Goal: Task Accomplishment & Management: Complete application form

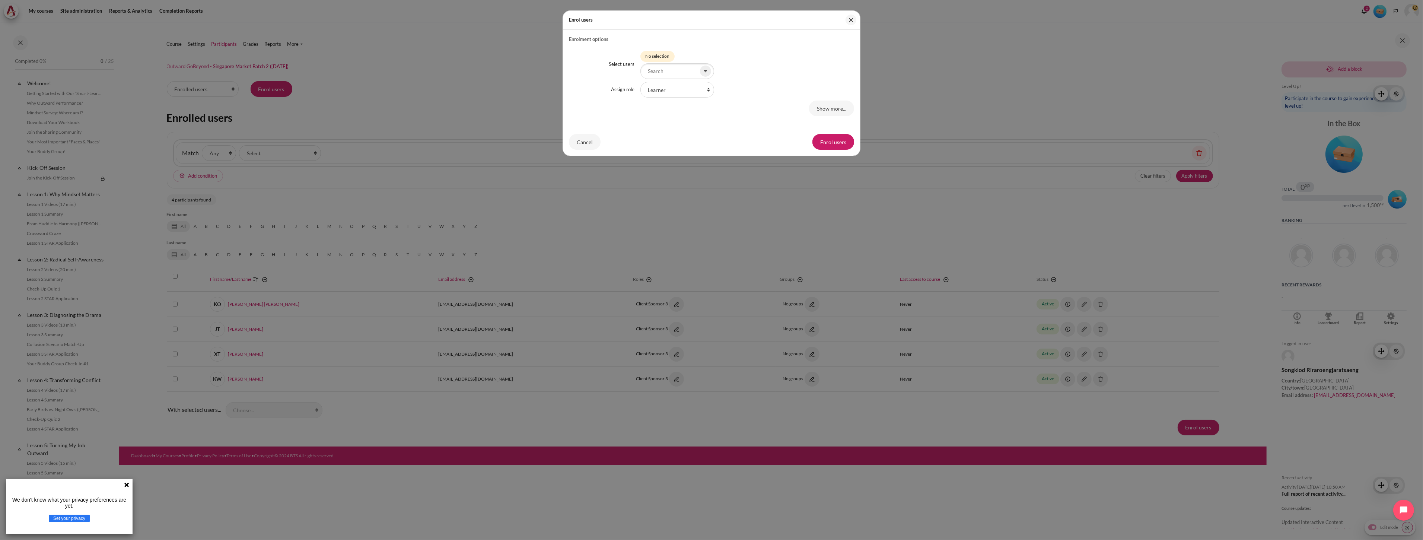
click at [654, 22] on div "Enrol users" at bounding box center [711, 20] width 297 height 19
click at [658, 71] on input "Select users" at bounding box center [677, 71] width 74 height 16
paste input "[EMAIL_ADDRESS][DOMAIN_NAME]"
click at [681, 96] on small "[EMAIL_ADDRESS][DOMAIN_NAME]" at bounding box center [684, 95] width 75 height 7
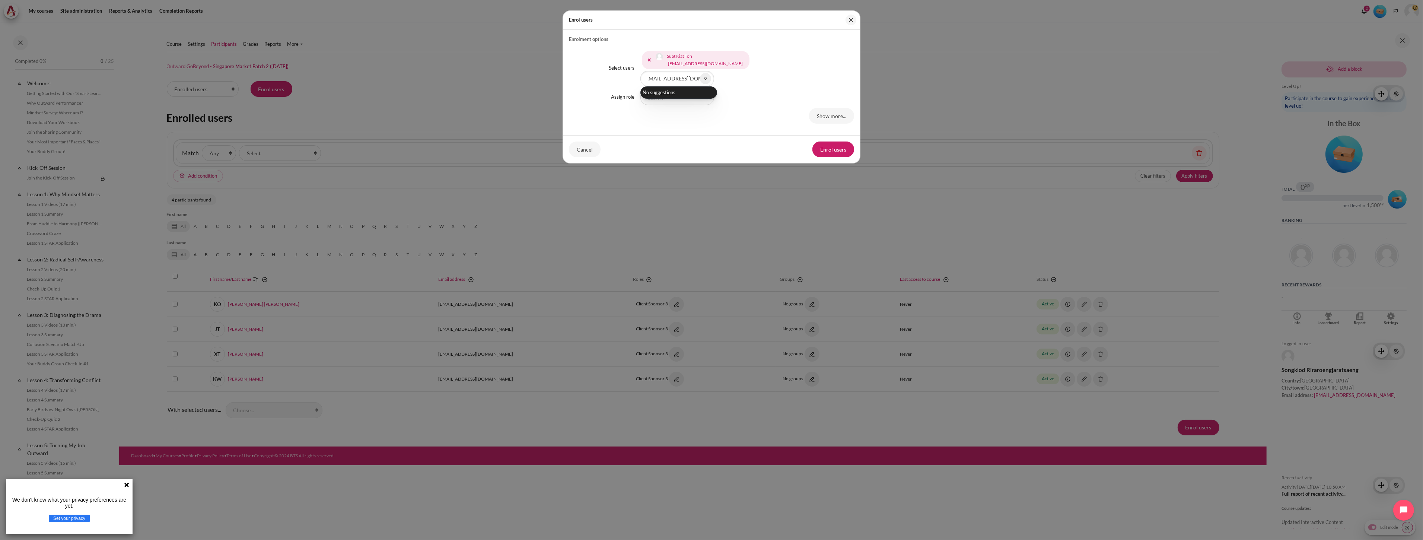
scroll to position [0, 0]
click at [724, 20] on div "Enrol users" at bounding box center [711, 20] width 297 height 19
click at [678, 76] on input "[EMAIL_ADDRESS][DOMAIN_NAME]" at bounding box center [677, 79] width 74 height 16
paste input "kengyang"
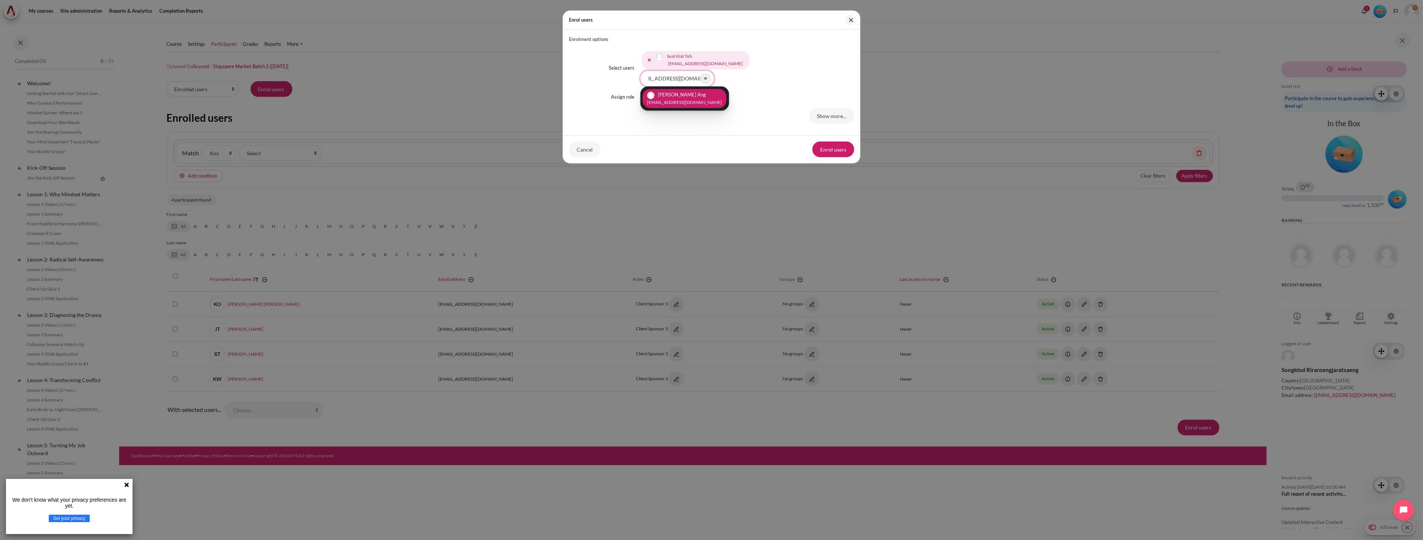
type input "[EMAIL_ADDRESS][DOMAIN_NAME]"
click at [674, 103] on small "[EMAIL_ADDRESS][DOMAIN_NAME]" at bounding box center [684, 102] width 75 height 7
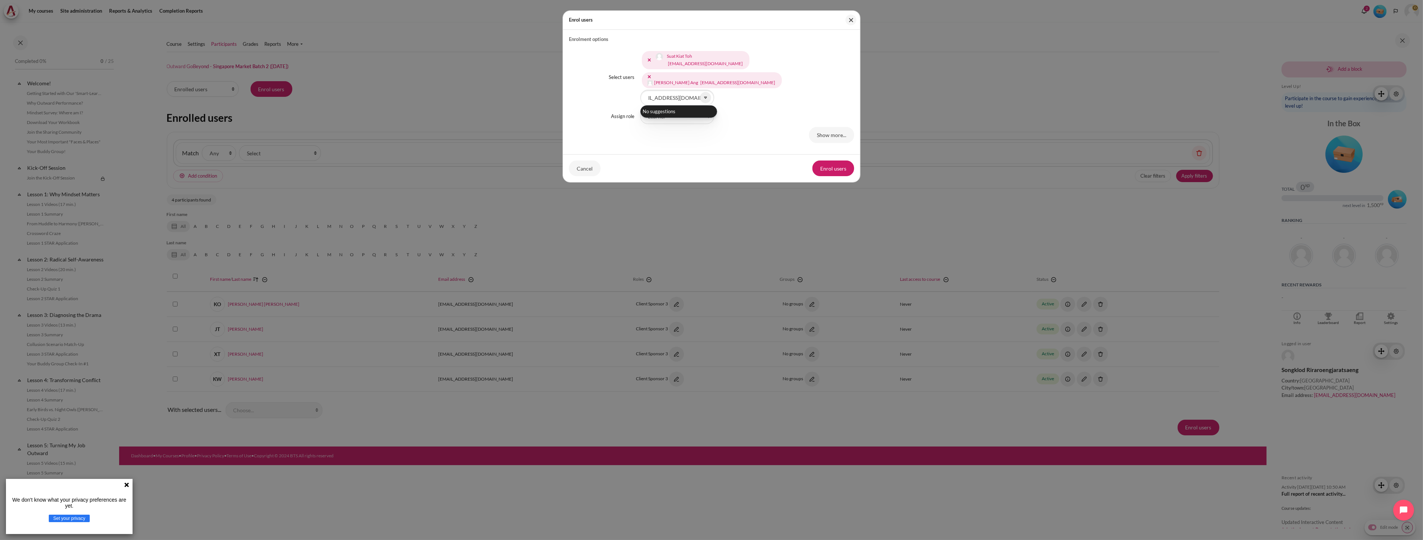
click at [750, 159] on div "Cancel Enrol users" at bounding box center [711, 168] width 297 height 28
click at [828, 169] on button "Enrol users" at bounding box center [833, 168] width 42 height 16
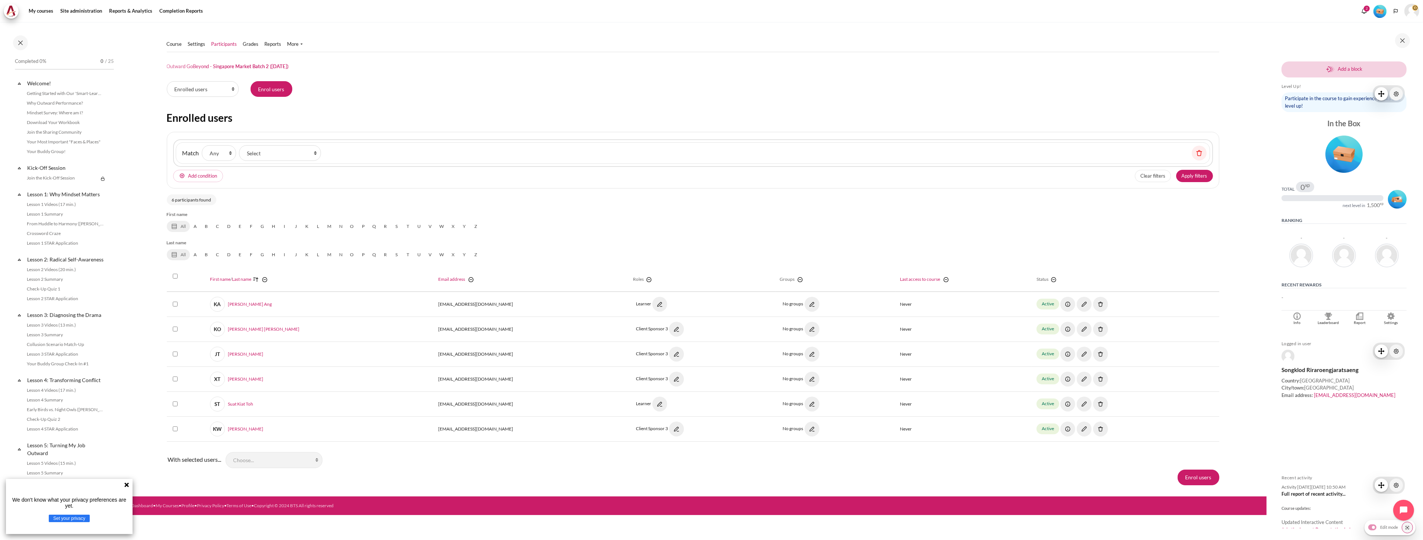
click at [573, 487] on div "Course Settings" at bounding box center [693, 259] width 1052 height 474
click at [804, 401] on img "Content" at bounding box center [811, 403] width 15 height 15
select select "Content"
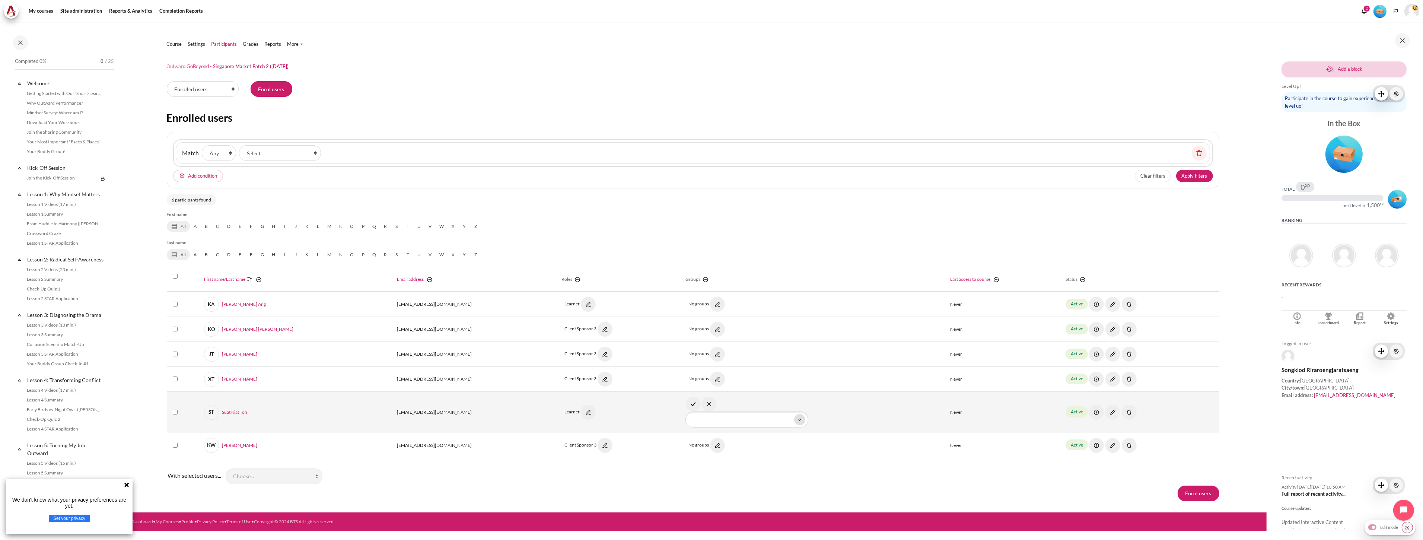
click at [794, 419] on span "Content" at bounding box center [799, 419] width 11 height 11
click at [688, 450] on li "2" at bounding box center [724, 450] width 72 height 12
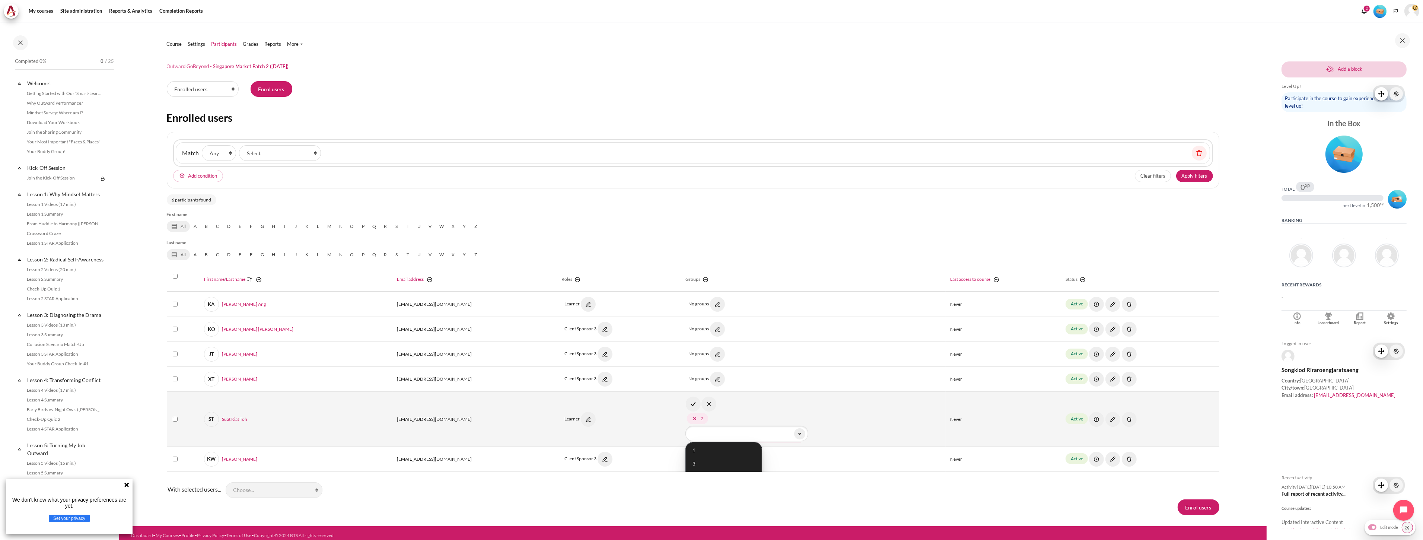
click at [686, 406] on img "Content" at bounding box center [693, 403] width 15 height 15
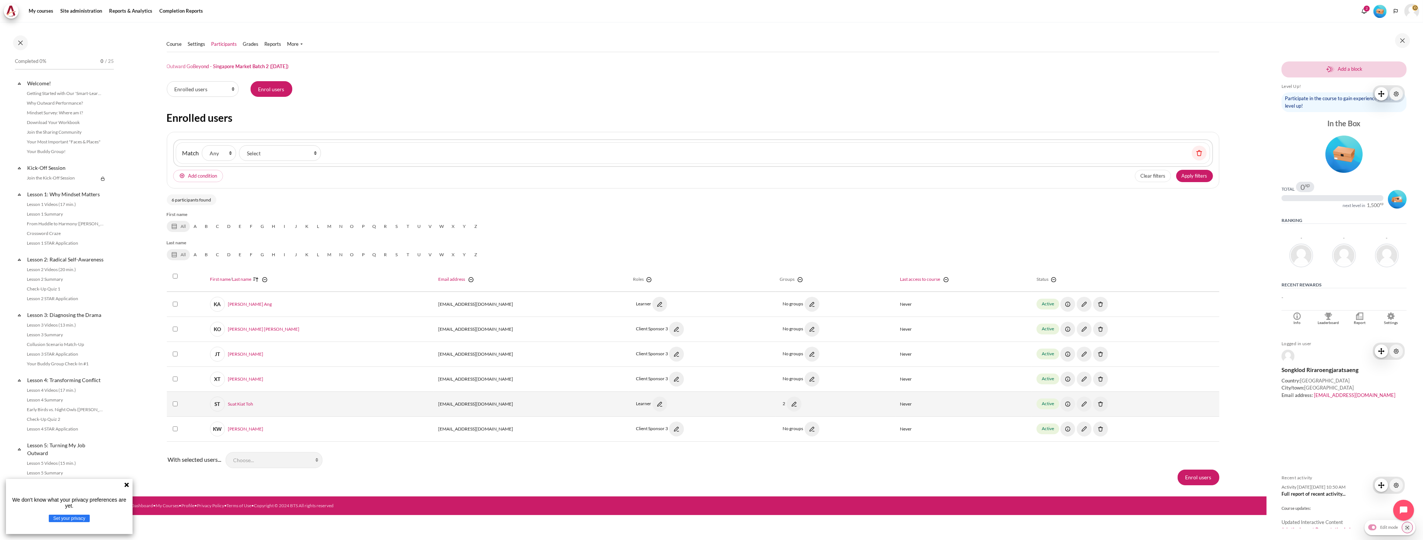
click at [434, 463] on div "With selected users... Choose... Comma separated values (.csv) Microsoft Excel …" at bounding box center [693, 459] width 1052 height 19
click at [804, 302] on img "Content" at bounding box center [811, 304] width 15 height 15
select select "Content"
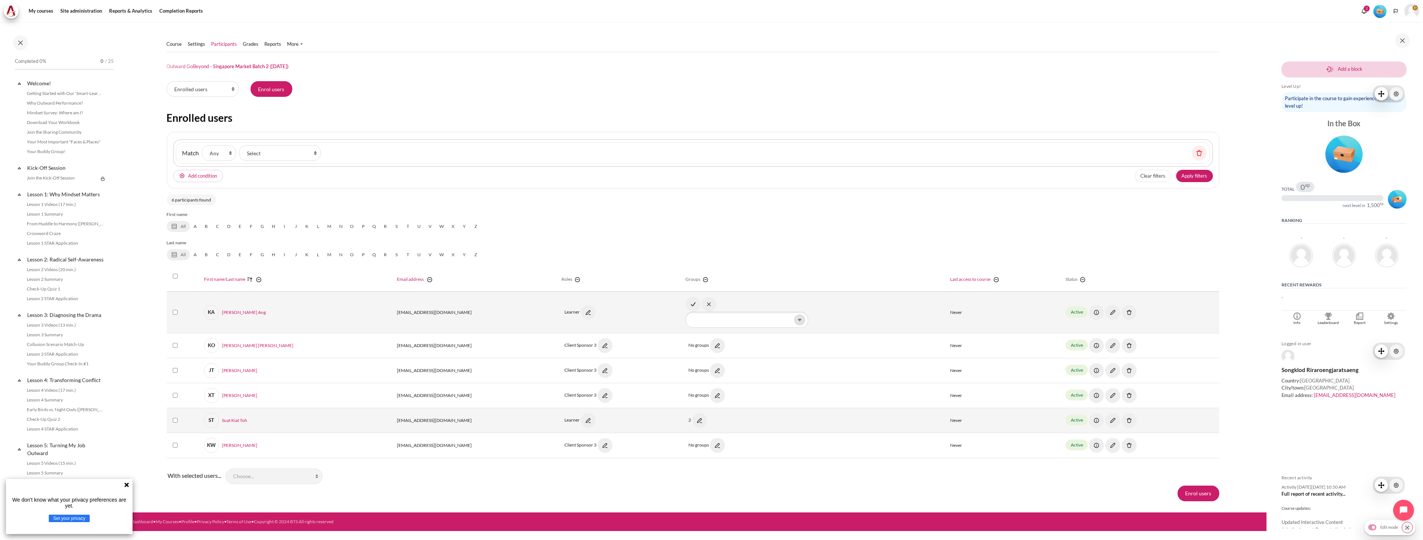
click at [794, 321] on span "Content" at bounding box center [799, 319] width 11 height 11
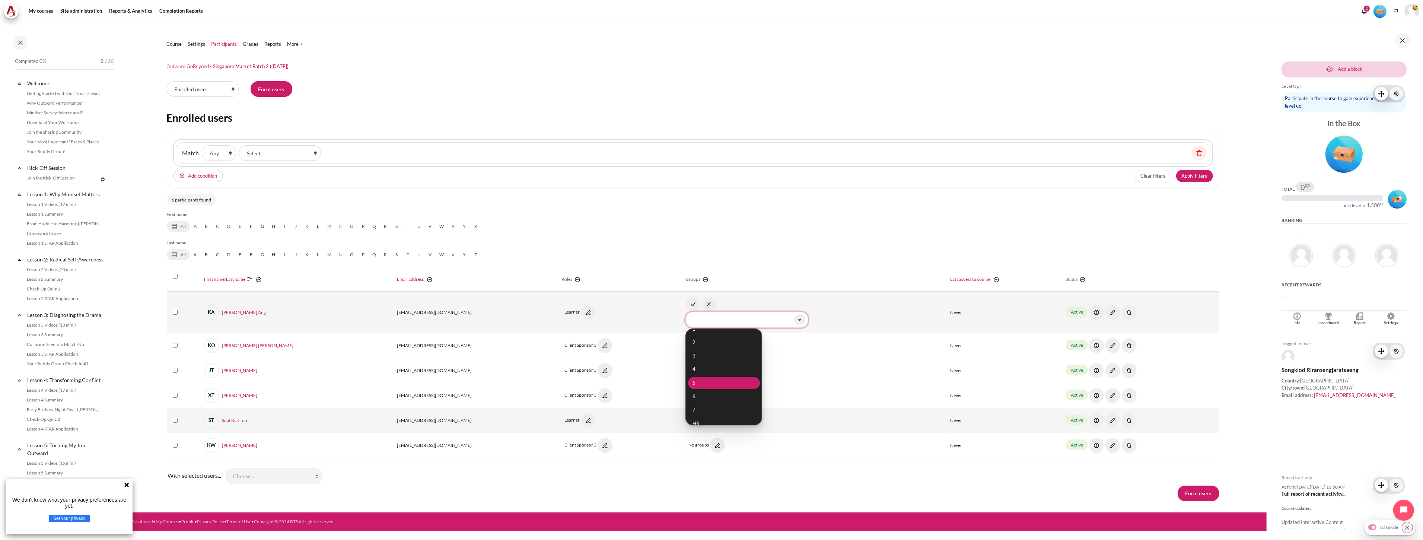
scroll to position [14, 0]
click at [685, 382] on ul "1 2 3 4 5 6 7 HR" at bounding box center [723, 376] width 77 height 97
click at [688, 386] on li "6" at bounding box center [724, 390] width 72 height 12
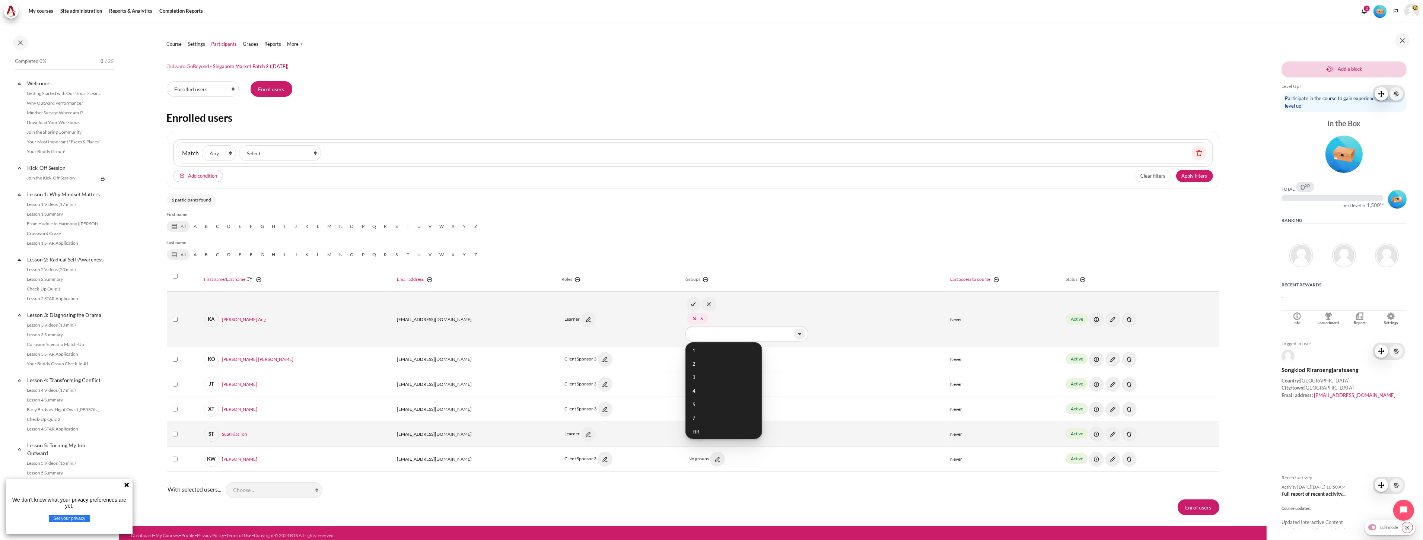
click at [744, 226] on div "All A B C D E F G H I J K L M N O P Q R S T U V W X Y Z" at bounding box center [693, 226] width 1052 height 11
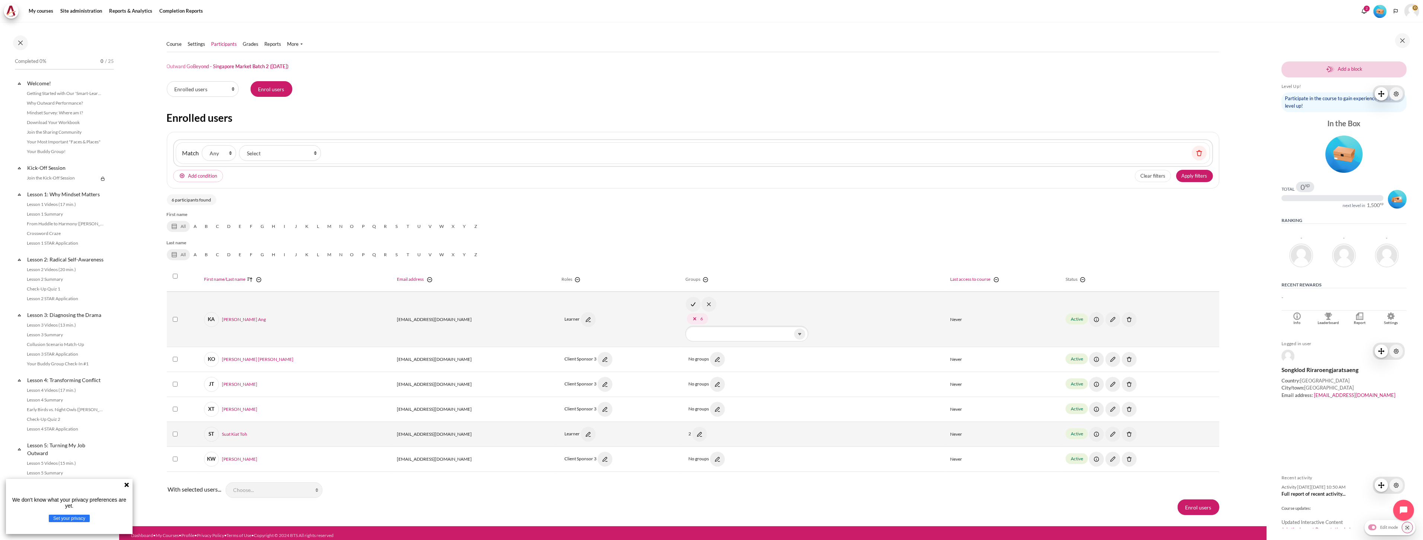
click at [686, 303] on img "Content" at bounding box center [693, 304] width 15 height 15
